Goal: Transaction & Acquisition: Purchase product/service

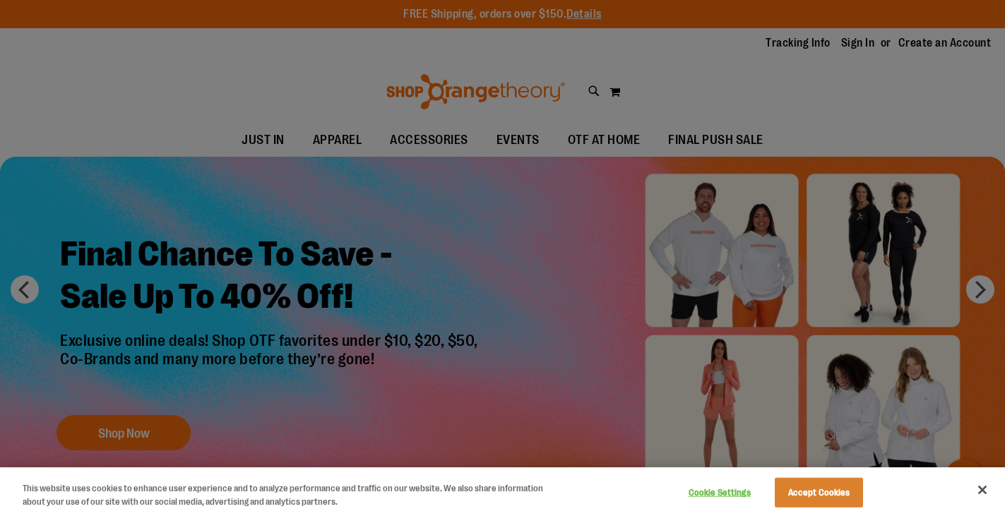
click at [506, 138] on div at bounding box center [502, 258] width 1005 height 516
click at [980, 487] on button "Close" at bounding box center [982, 490] width 31 height 31
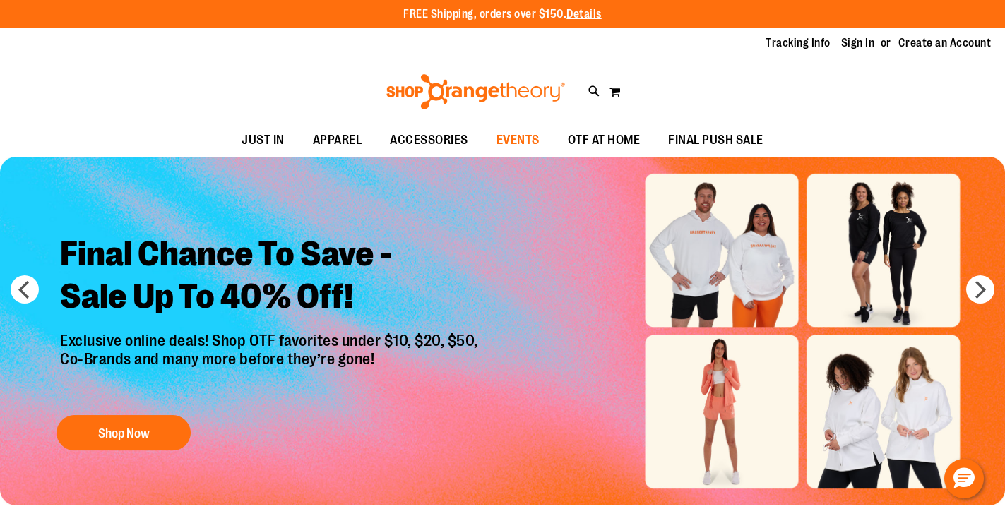
click at [509, 135] on span "EVENTS" at bounding box center [518, 140] width 43 height 32
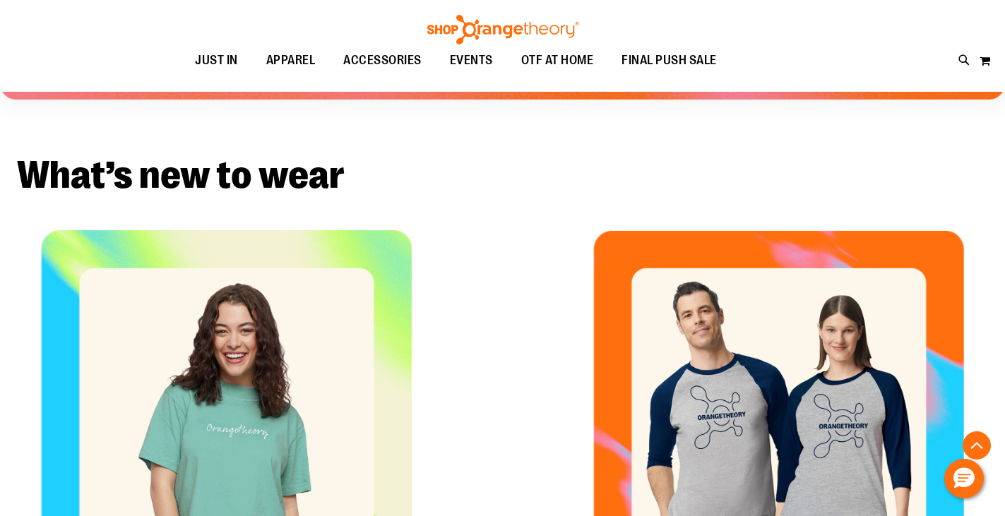
scroll to position [530, 0]
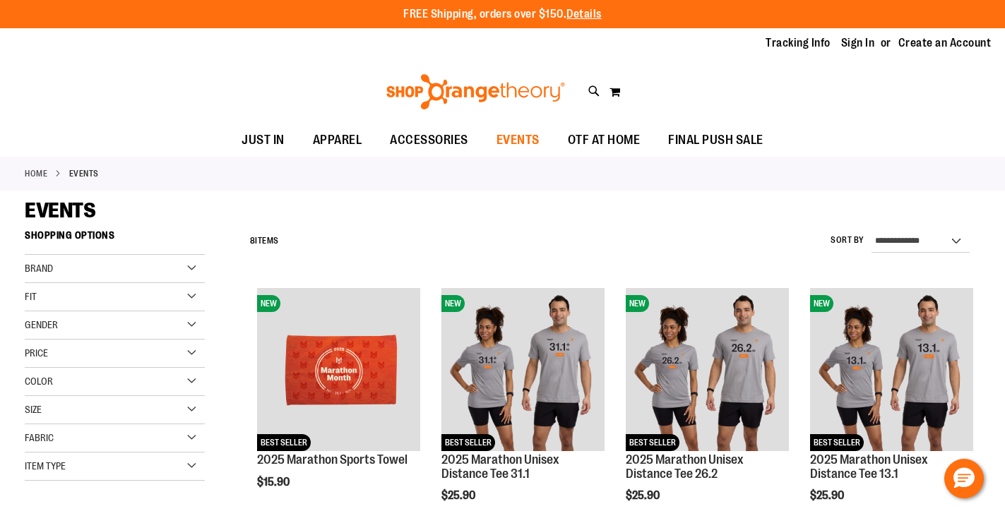
click at [502, 138] on span "EVENTS" at bounding box center [518, 140] width 43 height 32
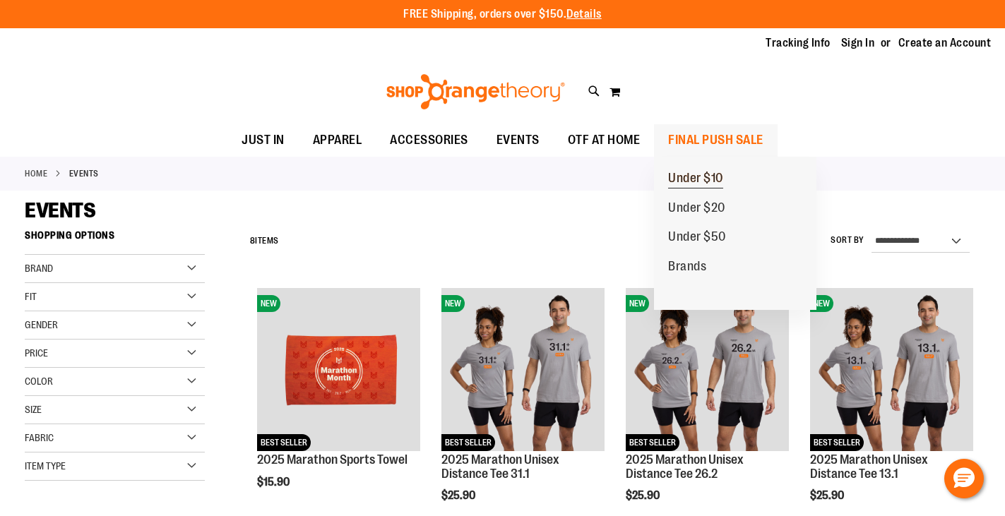
click at [700, 181] on span "Under $10" at bounding box center [695, 180] width 55 height 18
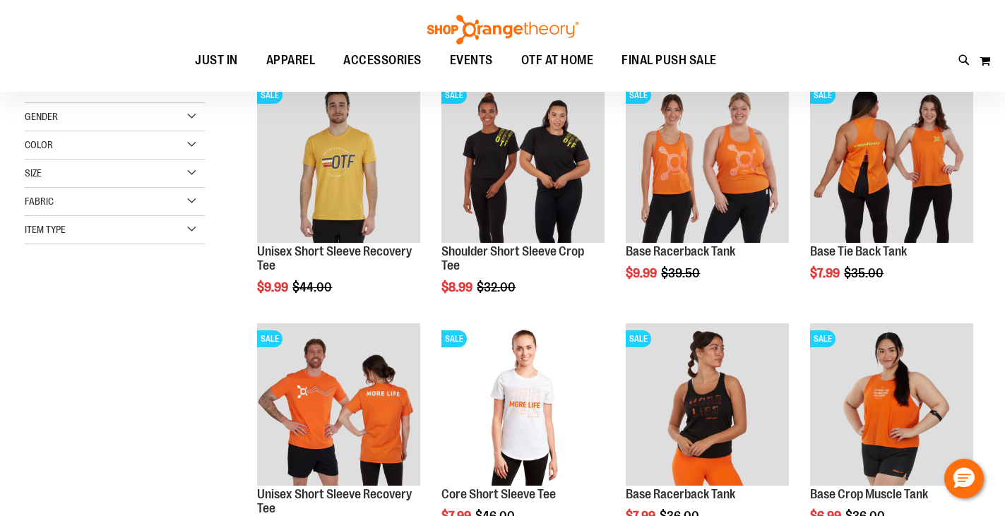
scroll to position [282, 0]
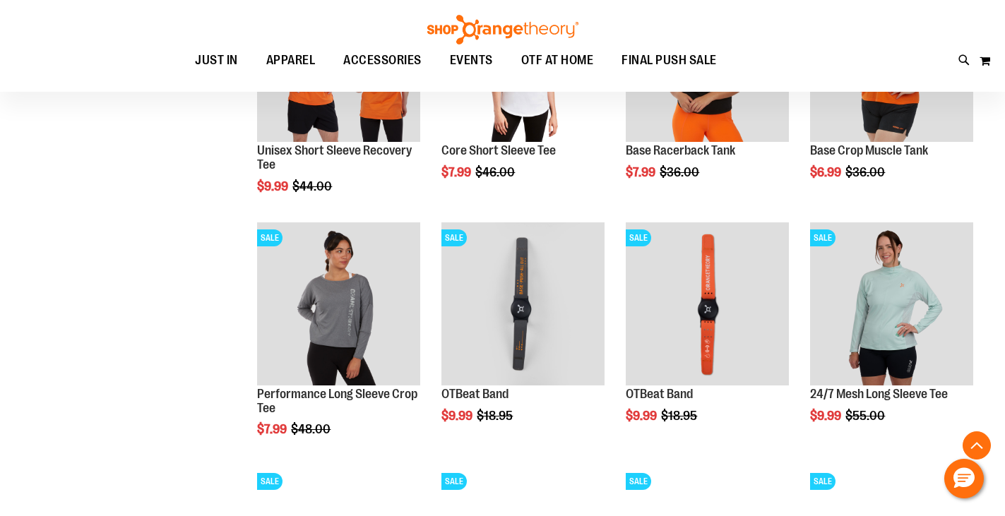
scroll to position [494, 0]
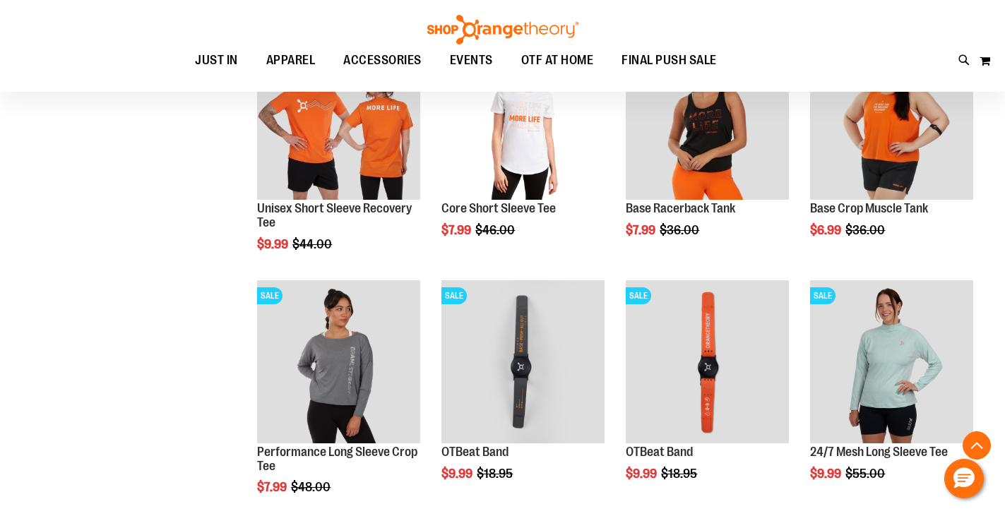
scroll to position [423, 0]
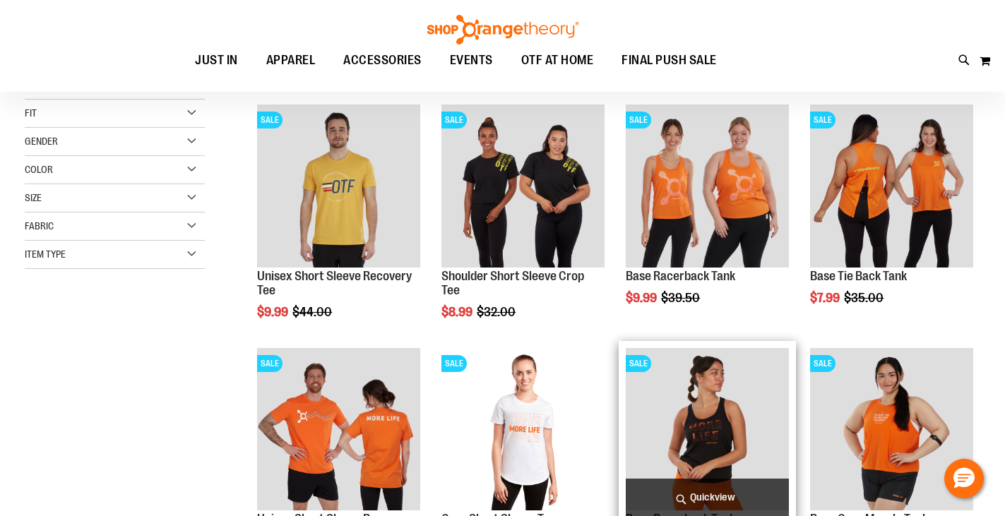
scroll to position [141, 0]
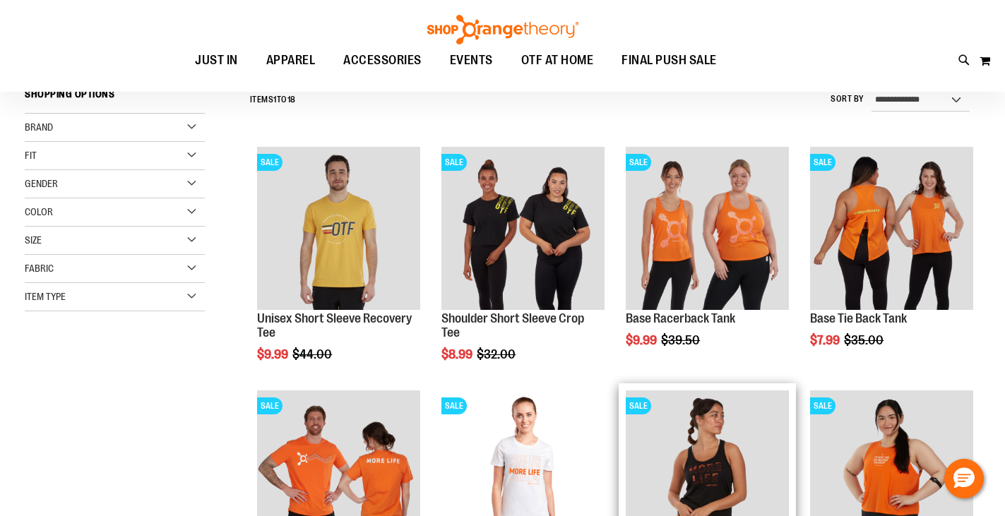
click at [747, 440] on img "product" at bounding box center [707, 472] width 163 height 163
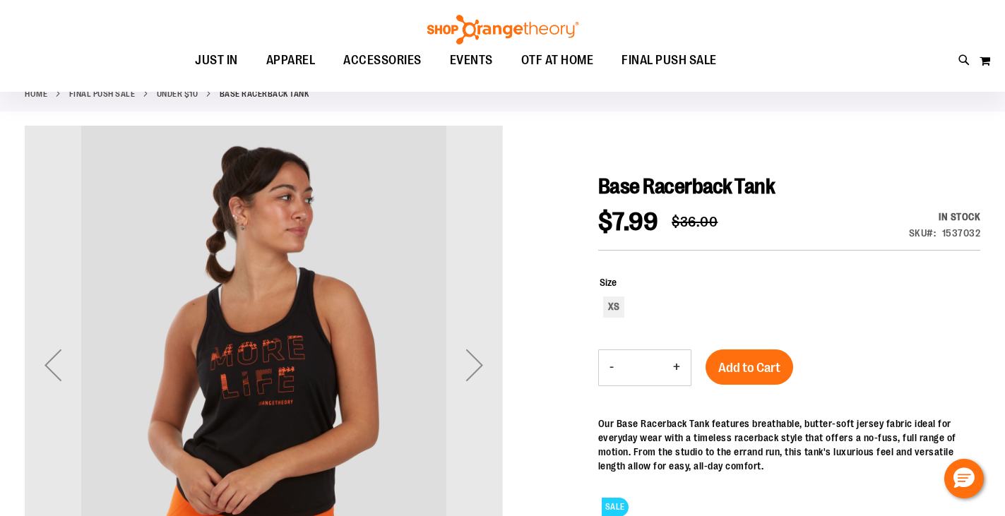
scroll to position [211, 0]
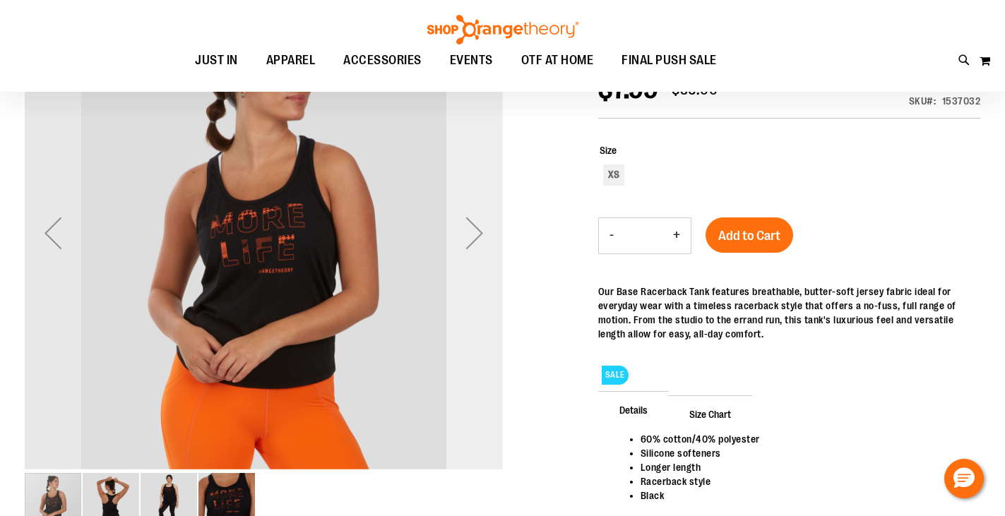
click at [482, 223] on div "Next" at bounding box center [474, 233] width 57 height 57
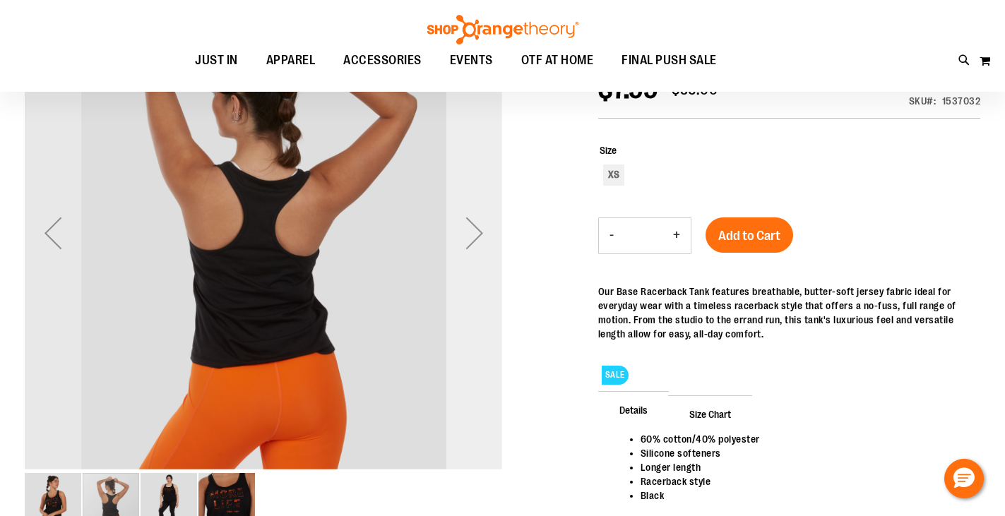
click at [482, 223] on div "Next" at bounding box center [474, 233] width 57 height 57
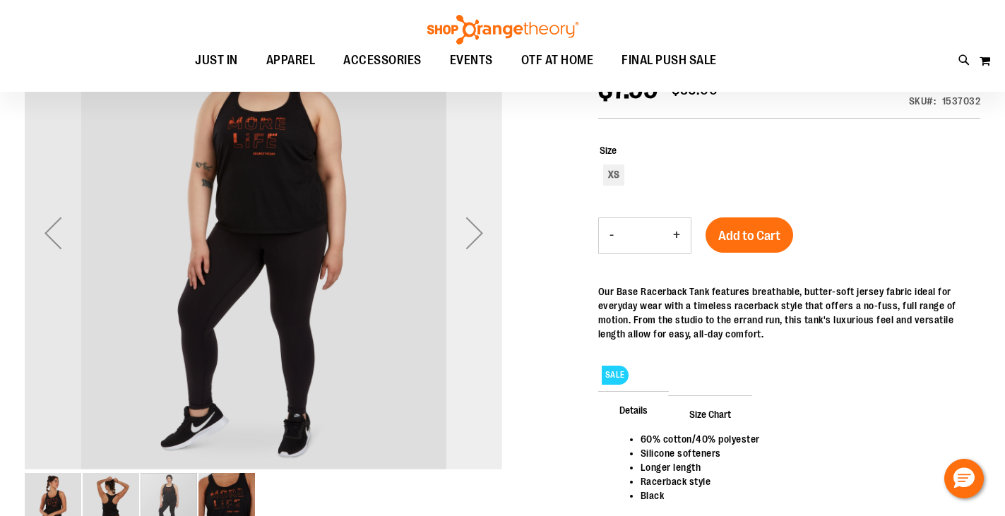
click at [482, 223] on div "Next" at bounding box center [474, 233] width 57 height 57
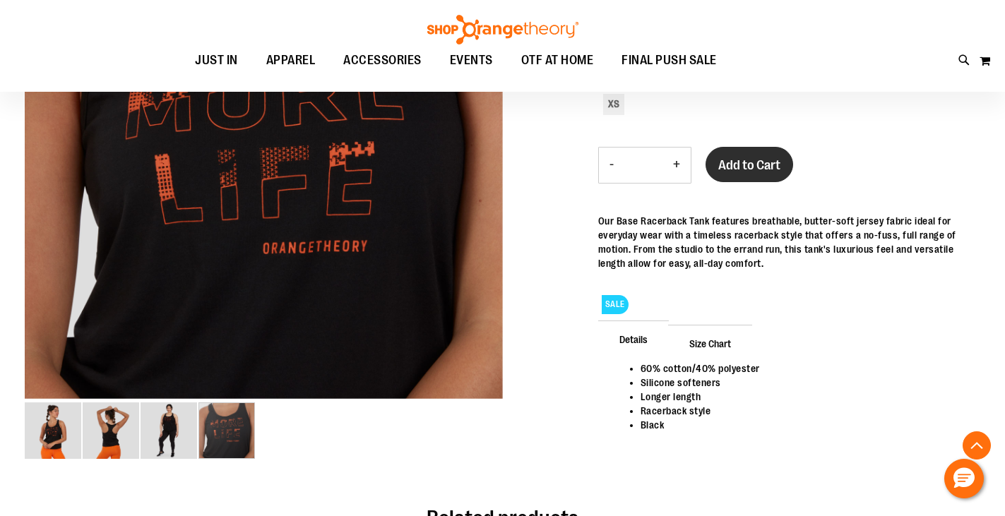
click at [774, 163] on span "Add to Cart" at bounding box center [749, 166] width 62 height 16
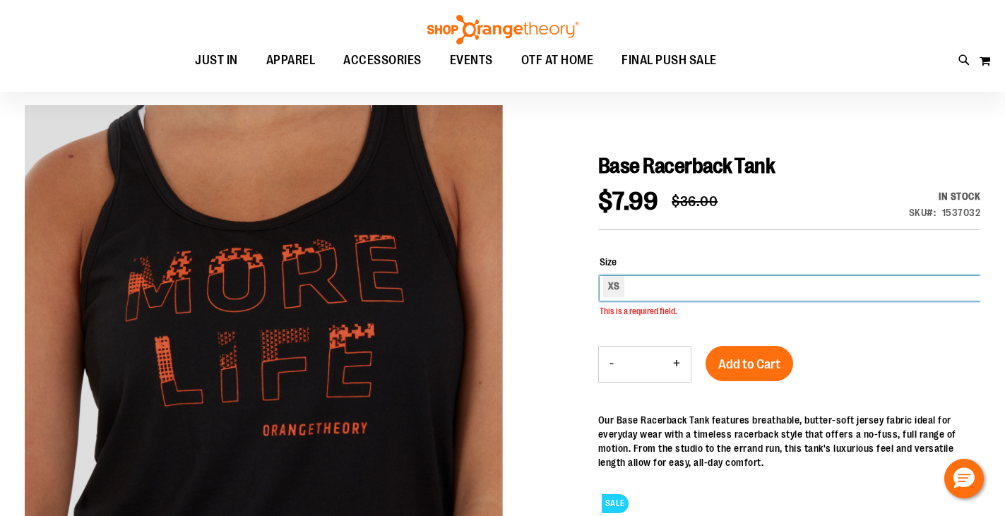
scroll to position [96, 0]
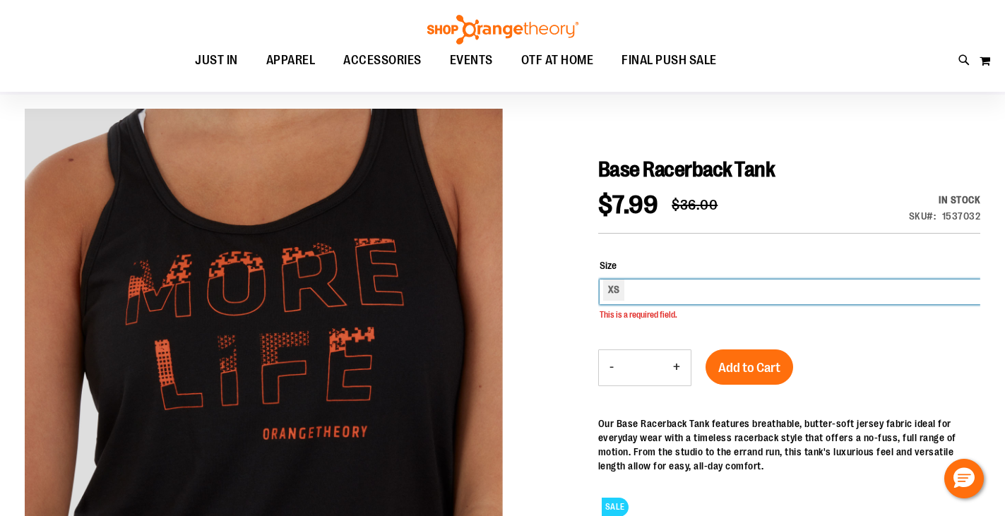
click at [795, 290] on div "XS" at bounding box center [790, 292] width 381 height 25
click at [744, 296] on div "XS" at bounding box center [790, 292] width 381 height 25
click at [609, 289] on div "XS" at bounding box center [613, 290] width 21 height 21
type input "***"
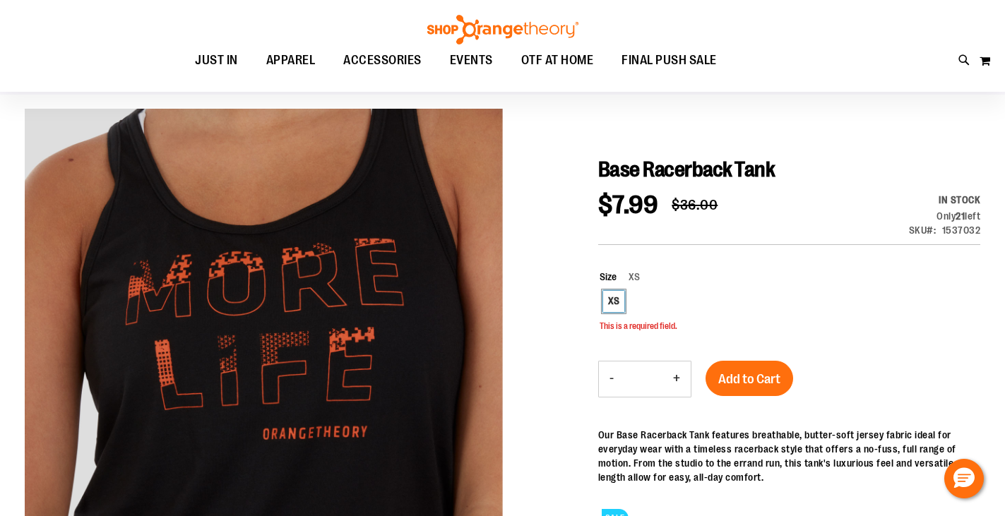
click at [615, 302] on div "XS" at bounding box center [613, 301] width 21 height 21
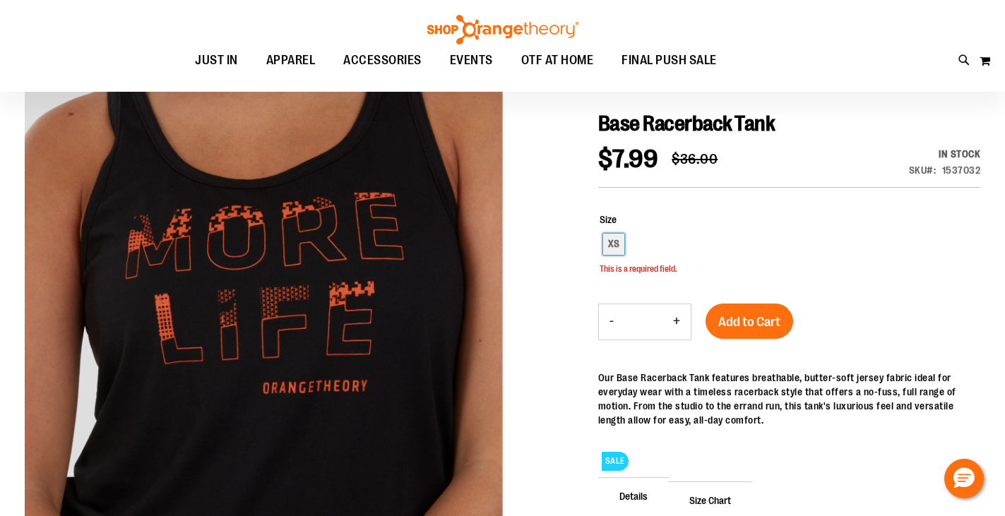
scroll to position [167, 0]
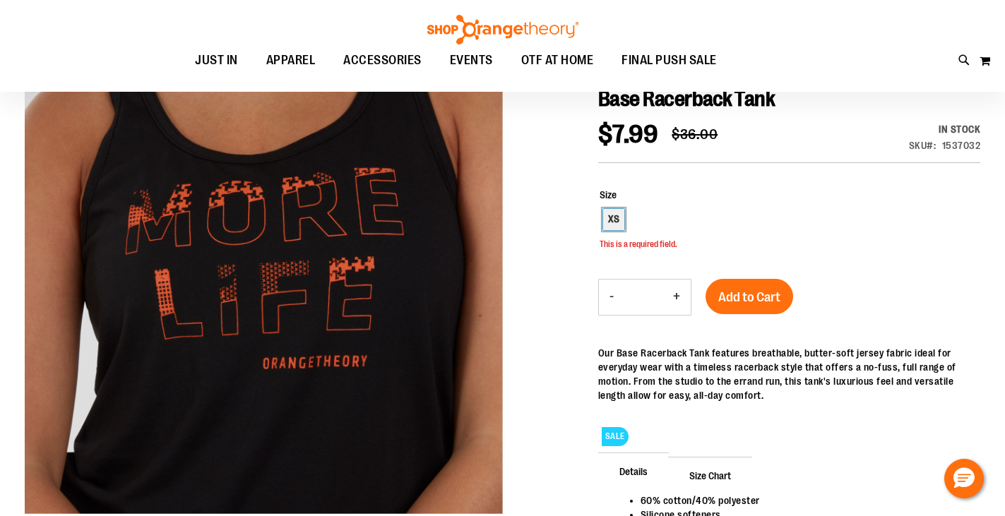
click at [618, 222] on div "XS" at bounding box center [613, 219] width 21 height 21
type input "***"
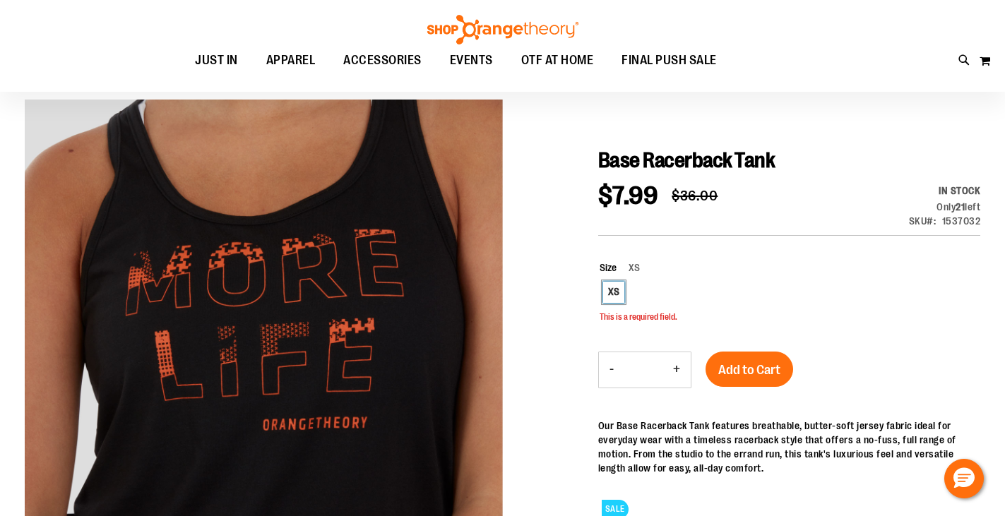
scroll to position [0, 0]
